Goal: Task Accomplishment & Management: Use online tool/utility

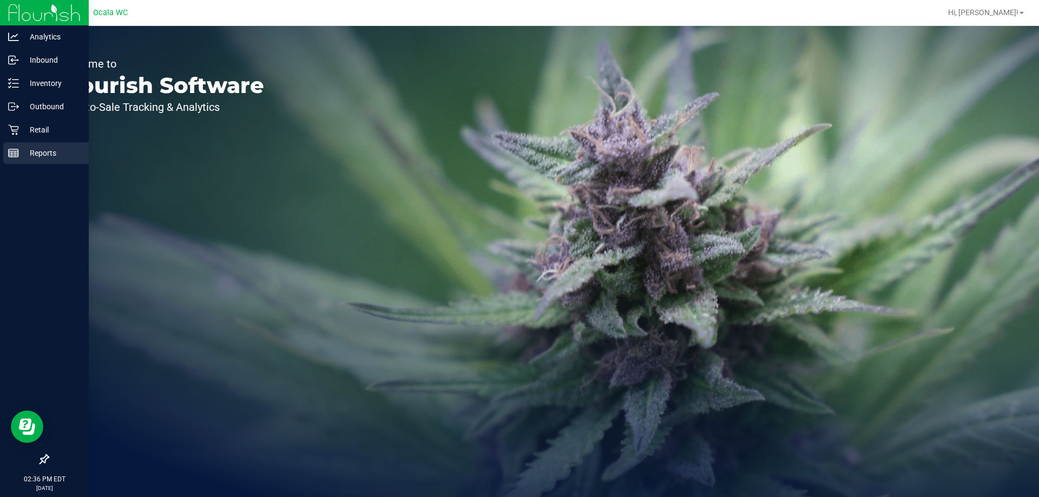
click at [29, 153] on p "Reports" at bounding box center [51, 153] width 65 height 13
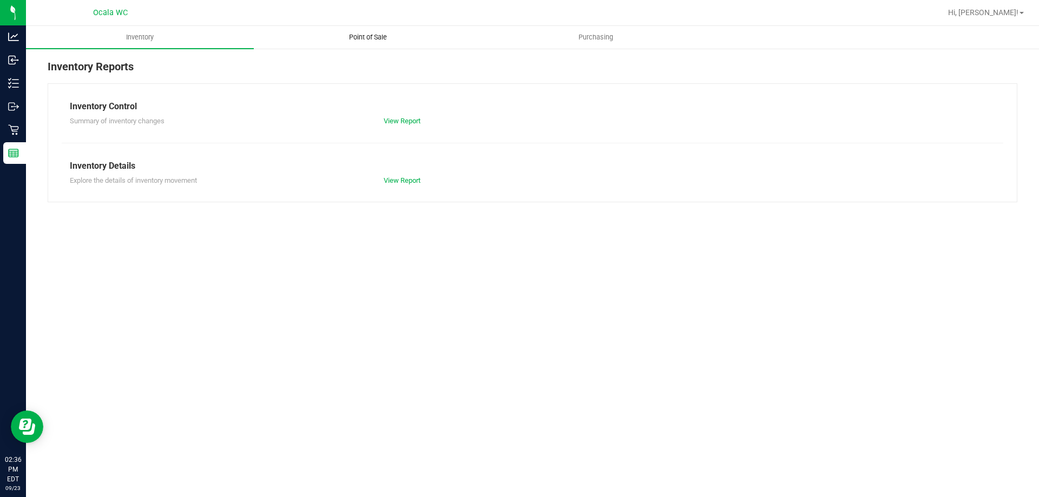
click at [384, 39] on span "Point of Sale" at bounding box center [367, 37] width 67 height 10
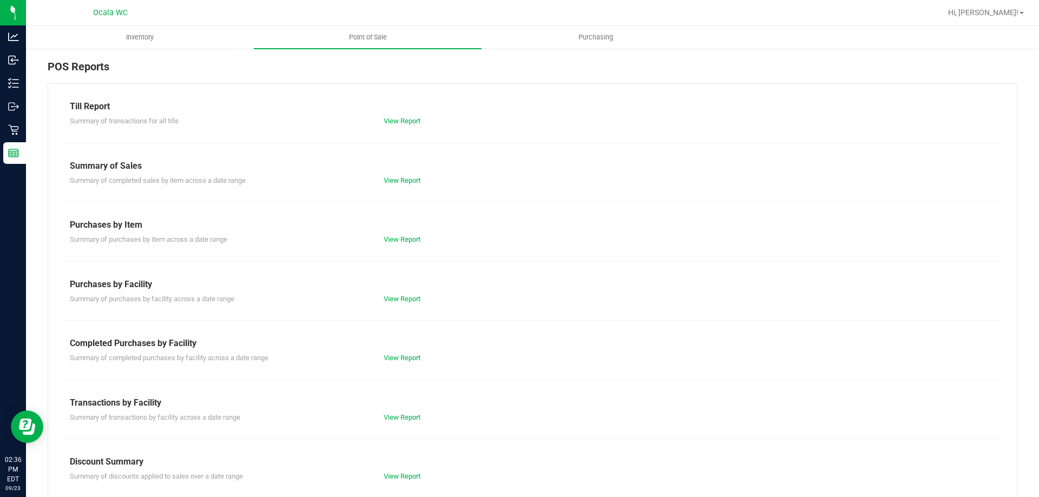
click at [400, 114] on div "Summary of transactions for all tills View Report" at bounding box center [532, 120] width 941 height 14
click at [399, 121] on link "View Report" at bounding box center [402, 121] width 37 height 8
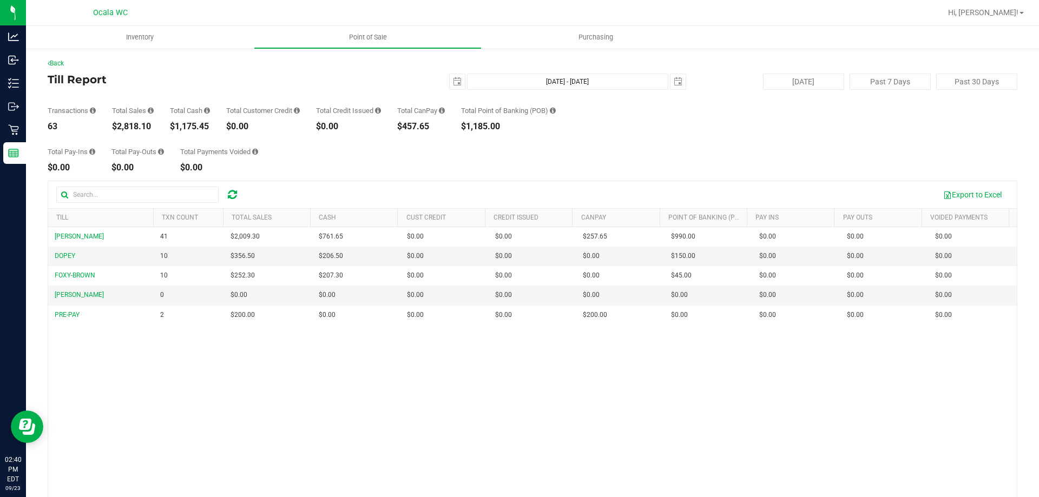
scroll to position [81, 0]
